Goal: Task Accomplishment & Management: Use online tool/utility

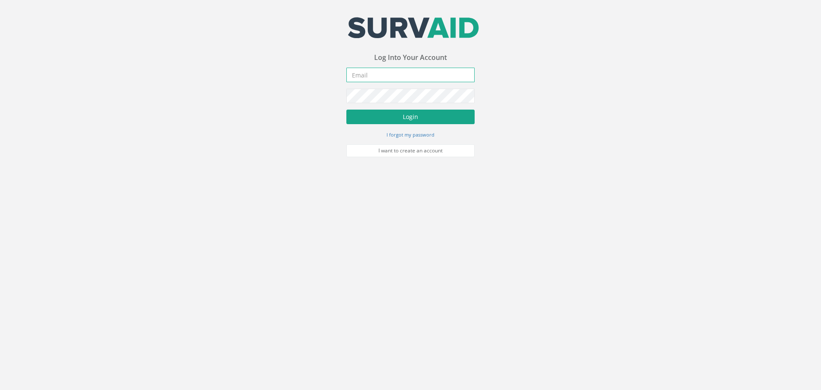
type input "[PERSON_NAME][EMAIL_ADDRESS][PERSON_NAME][DOMAIN_NAME]"
click at [414, 117] on button "Login" at bounding box center [410, 116] width 128 height 15
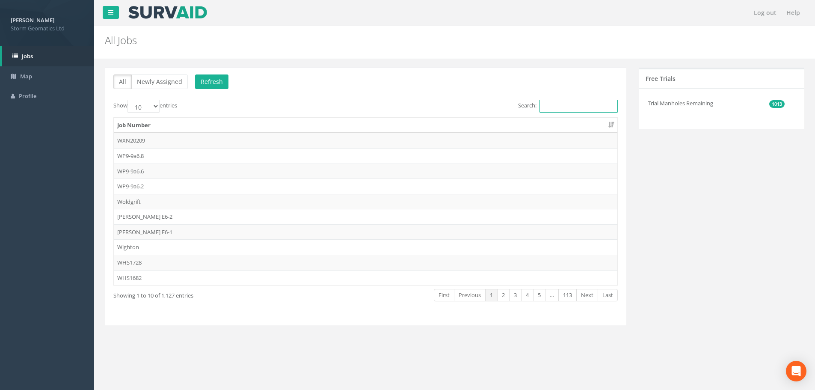
click at [557, 103] on input "Search:" at bounding box center [578, 106] width 78 height 13
type input "e"
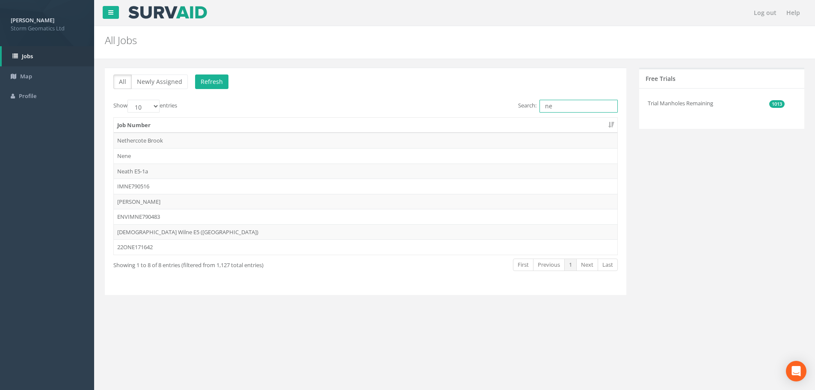
type input "n"
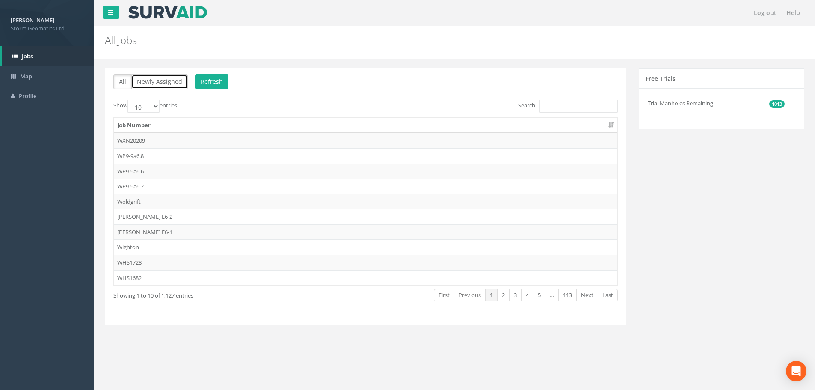
click at [166, 84] on button "Newly Assigned" at bounding box center [159, 81] width 56 height 15
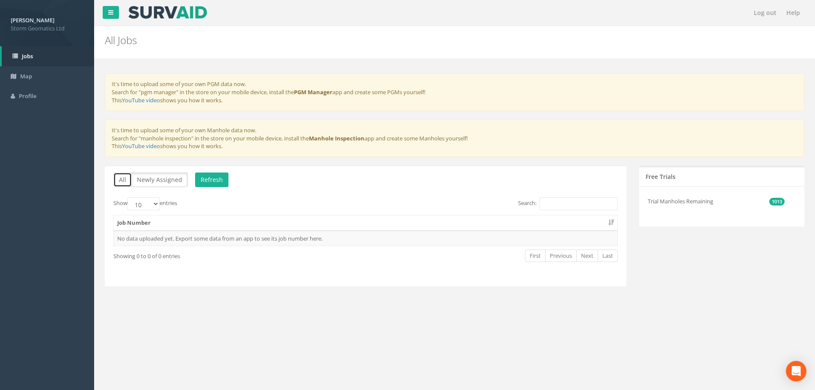
click at [122, 180] on button "All" at bounding box center [122, 179] width 18 height 15
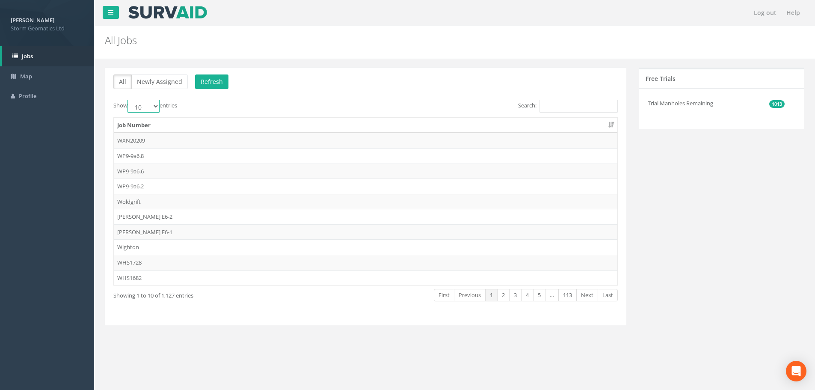
click at [153, 103] on select "10 25 50 100" at bounding box center [143, 106] width 32 height 13
click at [608, 297] on link "Last" at bounding box center [607, 295] width 20 height 12
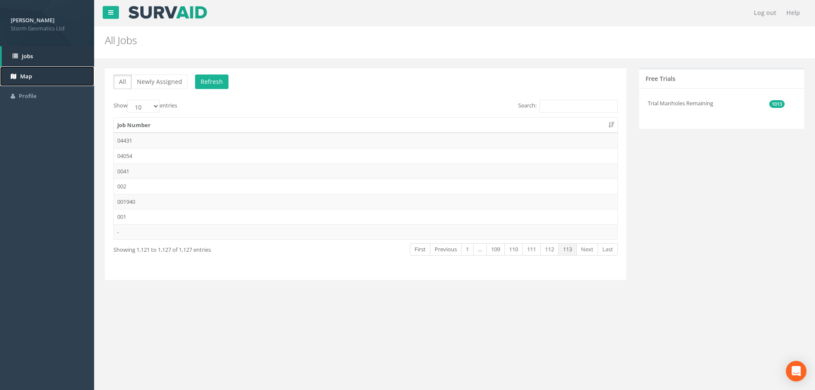
click at [29, 73] on span "Map" at bounding box center [26, 76] width 12 height 8
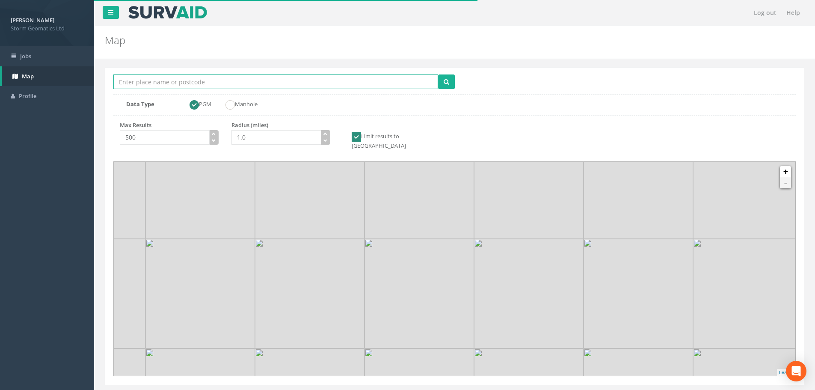
click at [209, 83] on input "Location Search Box" at bounding box center [275, 81] width 325 height 15
click at [214, 83] on input "Location Search Box" at bounding box center [275, 81] width 325 height 15
paste input "[STREET_ADDRESS]"
drag, startPoint x: 210, startPoint y: 83, endPoint x: 0, endPoint y: 59, distance: 210.9
click at [0, 59] on div "[PERSON_NAME] Storm Geomatics Ltd Logout S Jobs Map Profile Log out Help Map Lo…" at bounding box center [407, 256] width 815 height 513
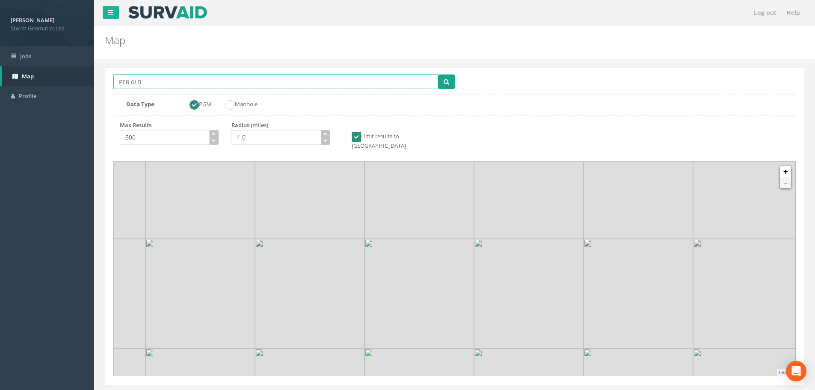
type input "PE8 6LB"
click at [440, 80] on button "submit" at bounding box center [446, 81] width 17 height 15
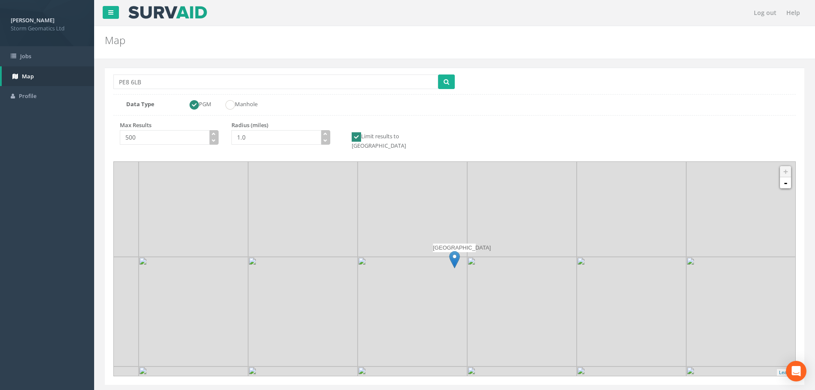
click at [452, 251] on img at bounding box center [454, 260] width 11 height 18
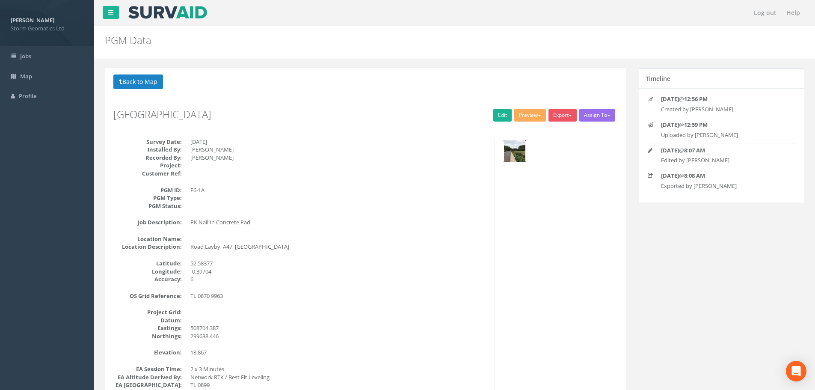
click at [524, 154] on img at bounding box center [514, 150] width 21 height 21
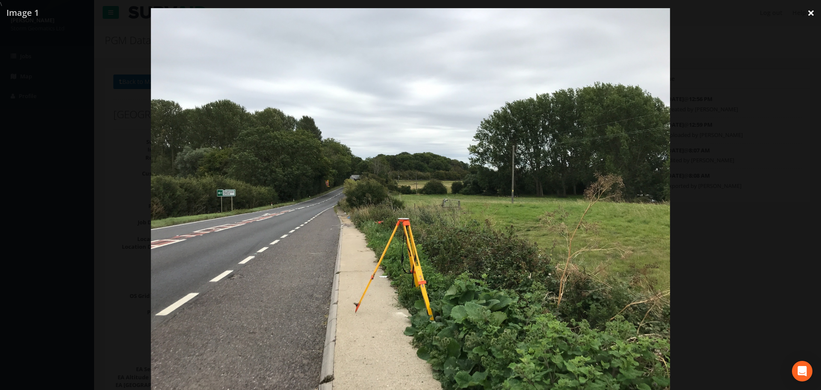
click at [811, 14] on link "×" at bounding box center [811, 13] width 20 height 26
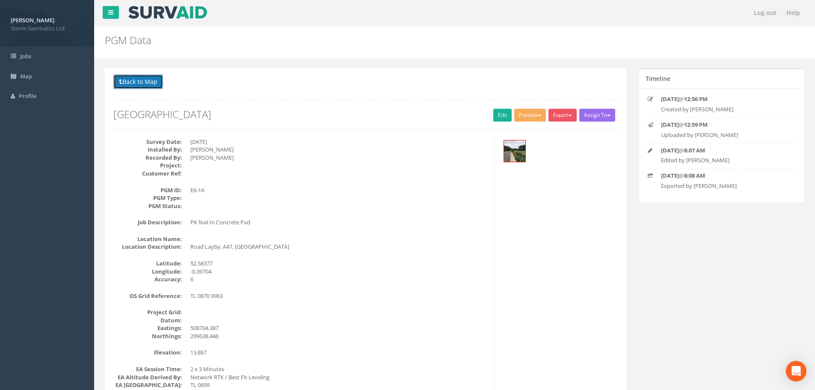
click at [151, 84] on button "Back to Map" at bounding box center [138, 81] width 50 height 15
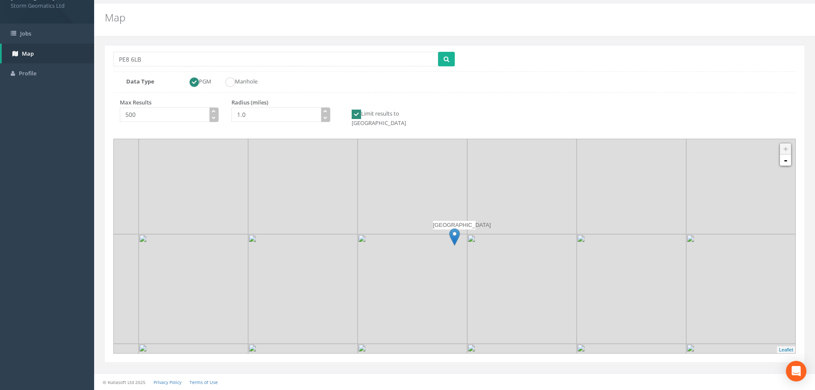
scroll to position [15, 0]
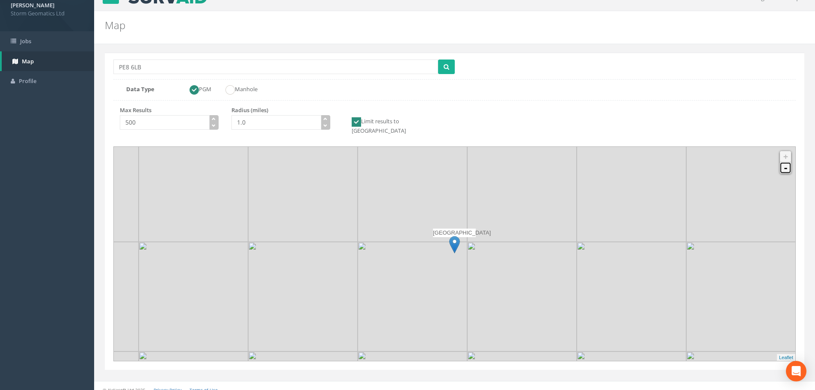
click at [784, 164] on link "-" at bounding box center [785, 167] width 11 height 11
drag, startPoint x: 239, startPoint y: 283, endPoint x: 388, endPoint y: 258, distance: 150.9
click at [388, 258] on img at bounding box center [357, 307] width 109 height 109
click at [326, 120] on icon "button" at bounding box center [325, 119] width 4 height 4
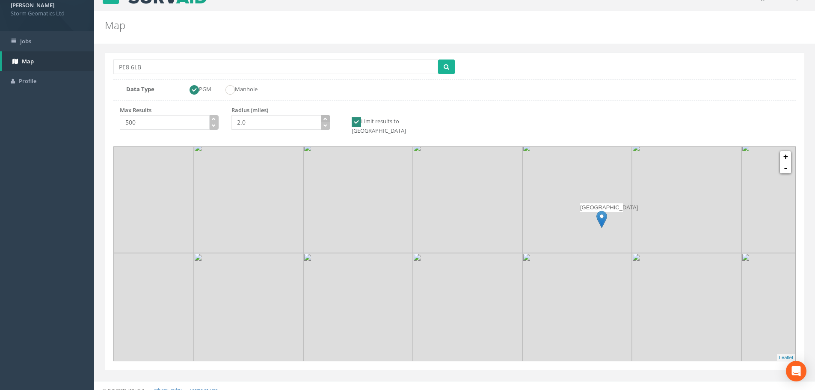
click at [326, 120] on icon "button" at bounding box center [325, 119] width 4 height 4
click at [449, 68] on button "submit" at bounding box center [446, 66] width 17 height 15
click at [327, 117] on icon "button" at bounding box center [325, 119] width 4 height 4
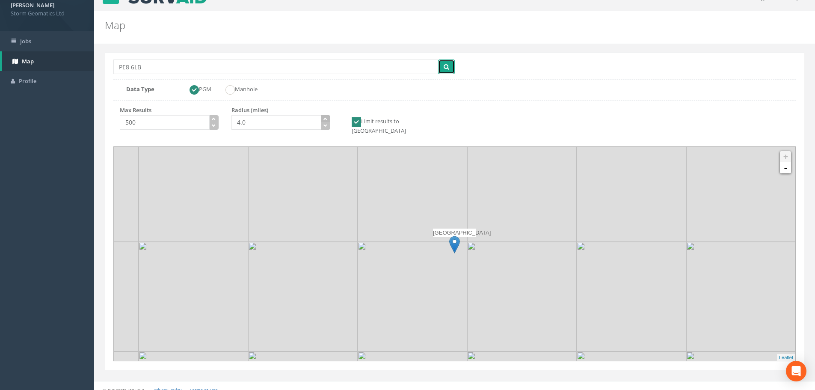
click at [327, 117] on icon "button" at bounding box center [325, 119] width 4 height 4
type input "5.0"
click at [327, 117] on icon "button" at bounding box center [325, 119] width 4 height 4
click at [445, 66] on icon "submit" at bounding box center [446, 67] width 6 height 6
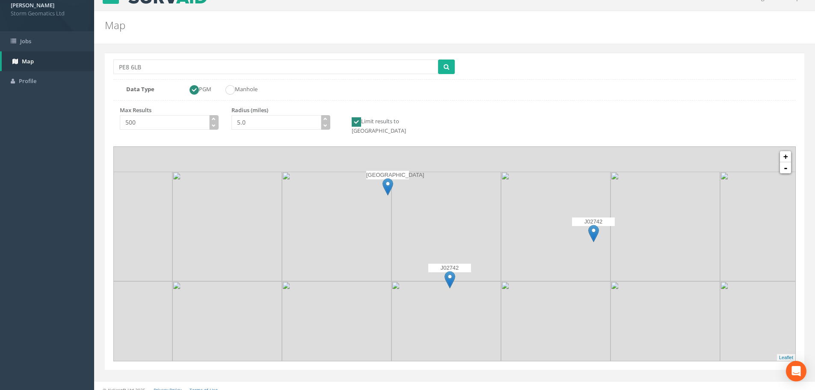
drag, startPoint x: 361, startPoint y: 209, endPoint x: 393, endPoint y: 254, distance: 55.0
click at [391, 254] on img at bounding box center [336, 225] width 109 height 109
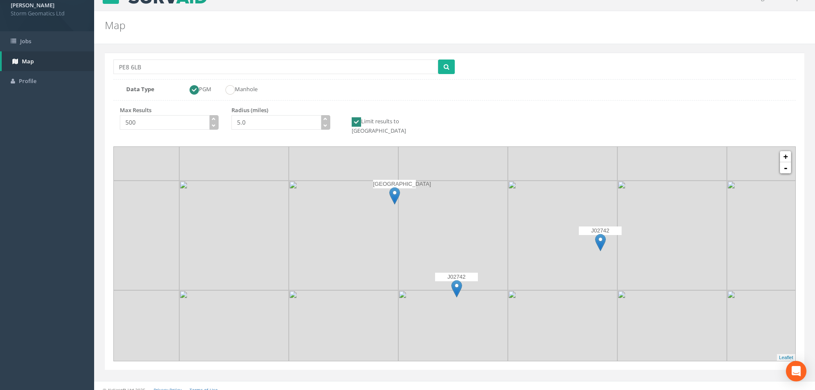
click at [395, 188] on img at bounding box center [394, 196] width 11 height 18
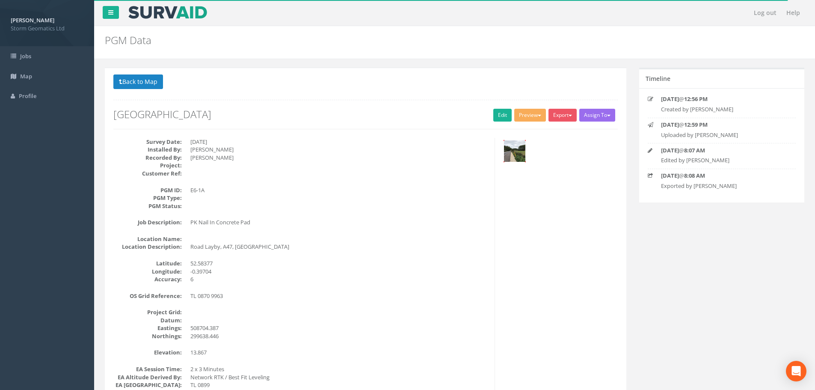
click at [517, 153] on img at bounding box center [514, 150] width 21 height 21
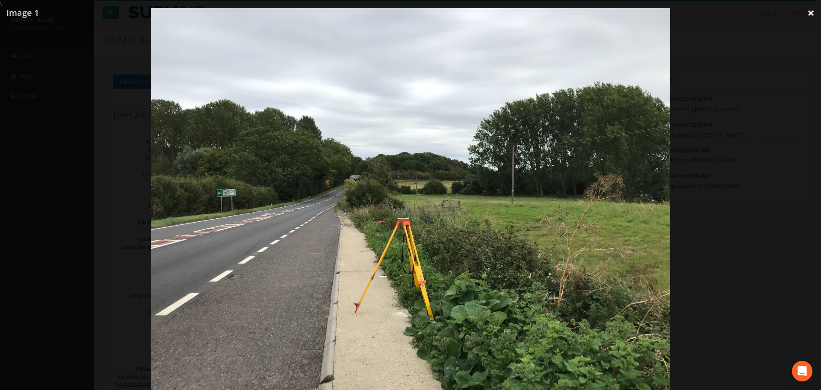
click at [811, 11] on link "×" at bounding box center [811, 13] width 20 height 26
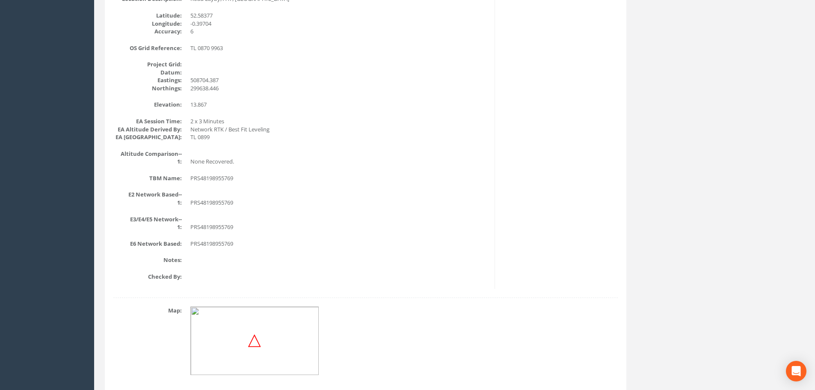
scroll to position [162, 0]
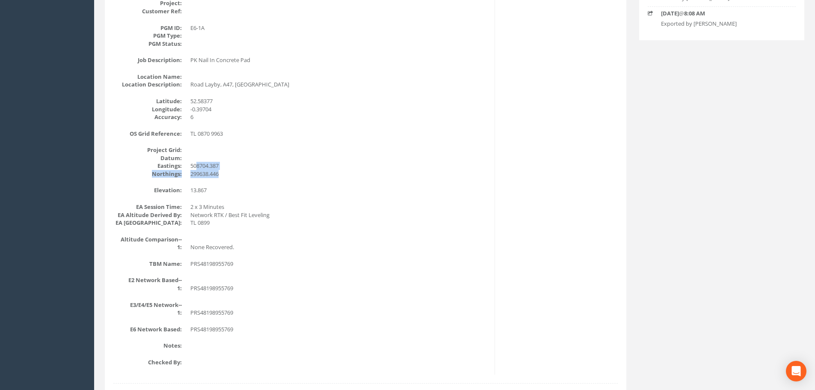
drag, startPoint x: 223, startPoint y: 172, endPoint x: 195, endPoint y: 166, distance: 28.0
click at [195, 166] on dl "Project Grid: Datum: Eastings: 508704.387 Northings: 299638.446" at bounding box center [300, 162] width 375 height 32
drag, startPoint x: 232, startPoint y: 132, endPoint x: 192, endPoint y: 132, distance: 40.6
click at [192, 132] on dd "TL 0870 9963" at bounding box center [339, 134] width 298 height 8
copy dd "TL 0870 9963"
